Goal: Information Seeking & Learning: Check status

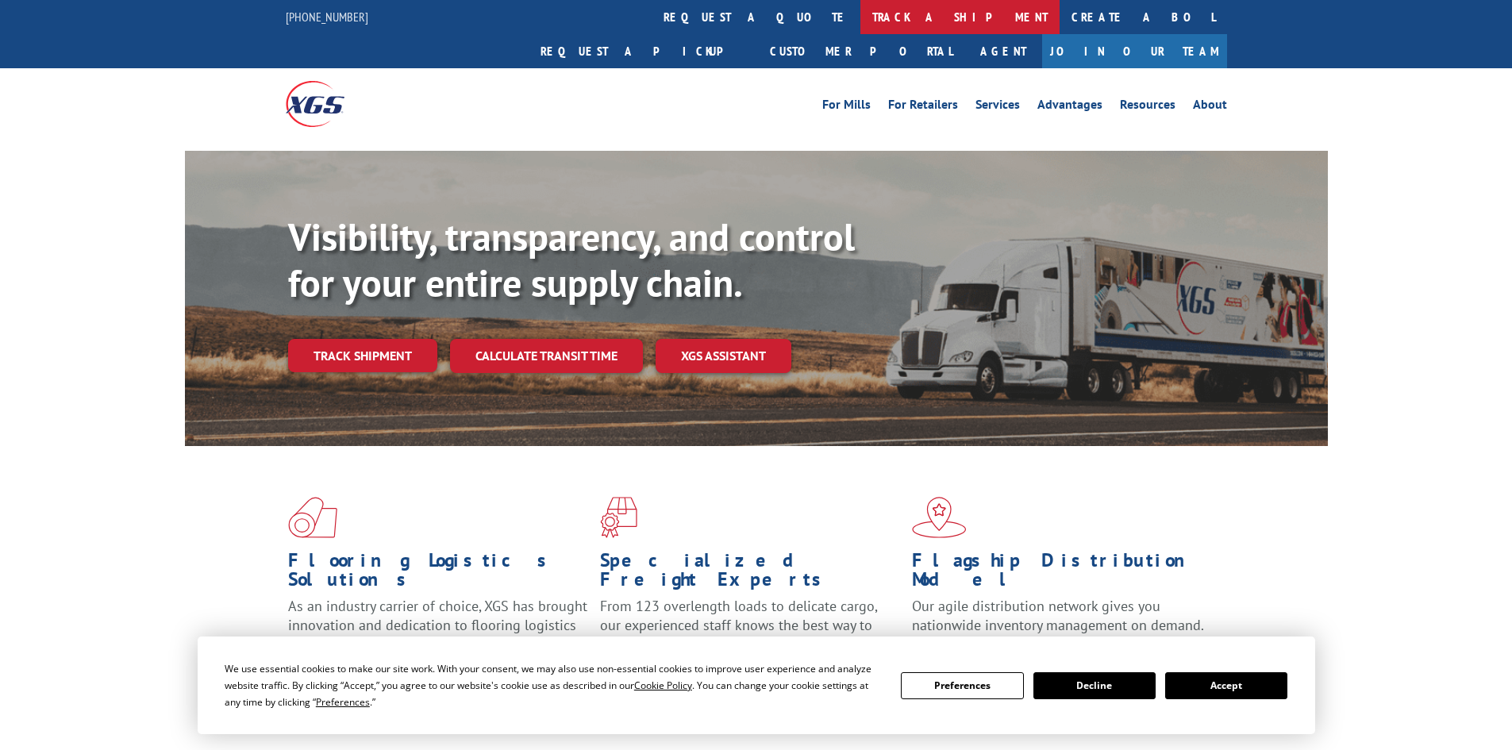
click at [860, 21] on link "track a shipment" at bounding box center [959, 17] width 199 height 34
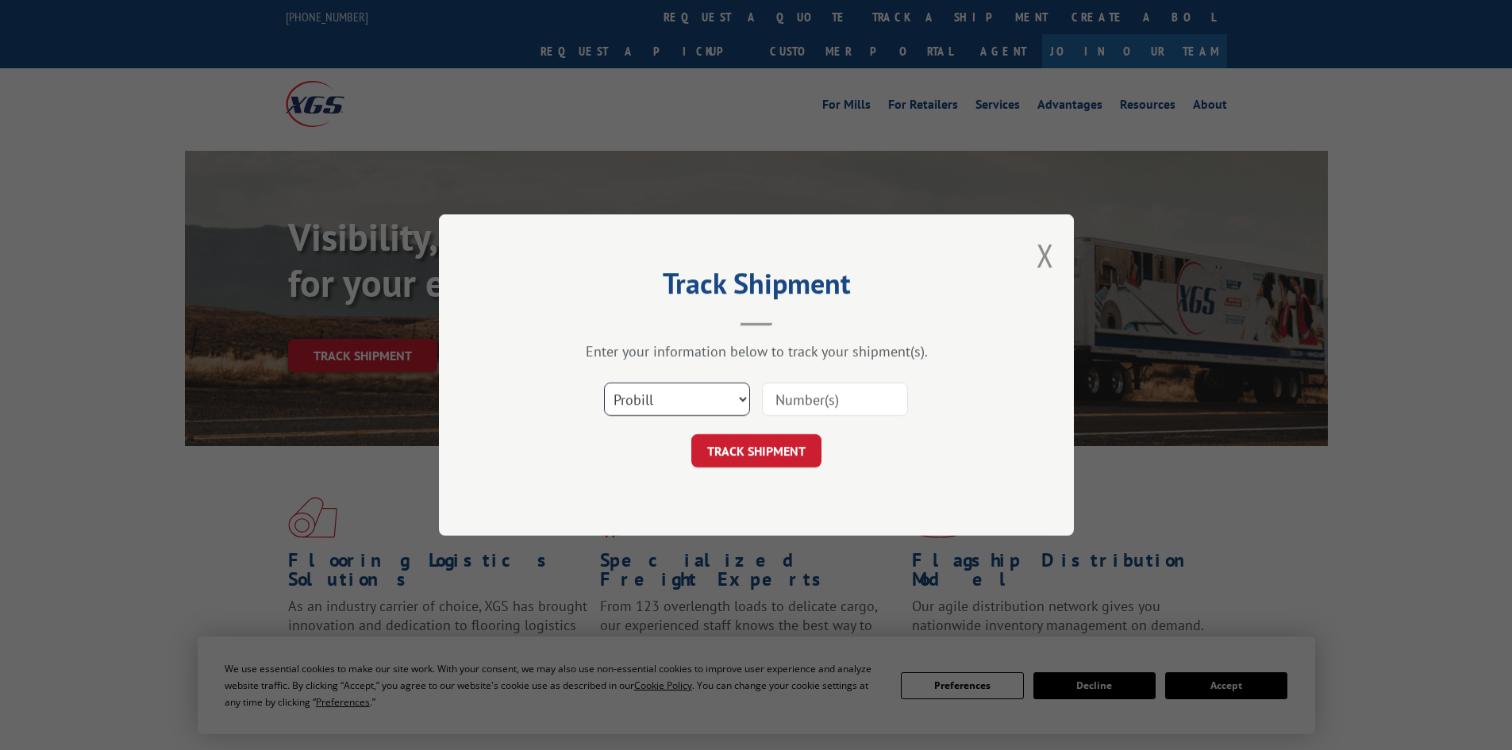
click at [691, 390] on select "Select category... Probill BOL PO" at bounding box center [677, 399] width 146 height 33
select select "bol"
click at [604, 383] on select "Select category... Probill BOL PO" at bounding box center [677, 399] width 146 height 33
click at [794, 401] on input at bounding box center [835, 399] width 146 height 33
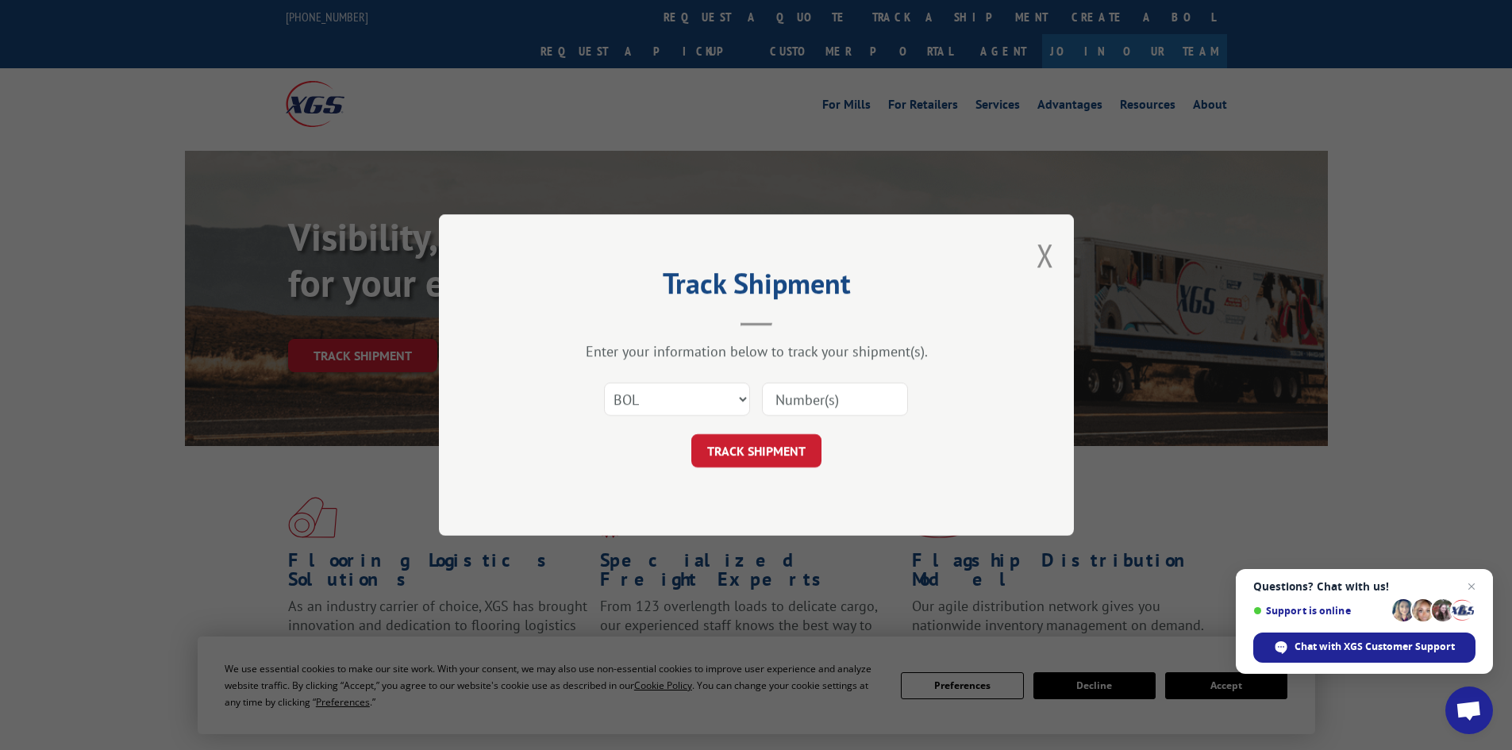
paste input "6045775"
type input "6045775"
click at [759, 467] on button "TRACK SHIPMENT" at bounding box center [756, 450] width 130 height 33
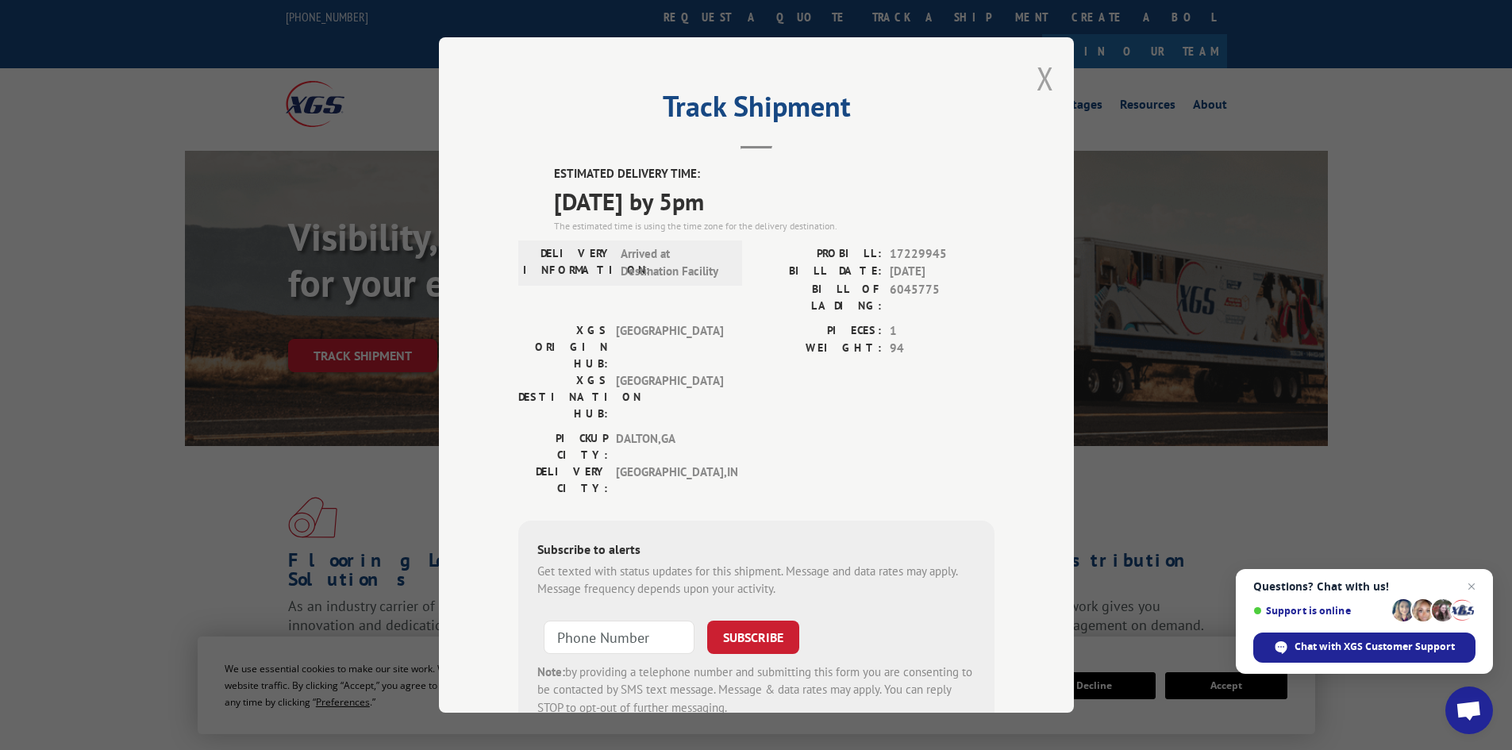
click at [1037, 74] on button "Close modal" at bounding box center [1045, 78] width 17 height 42
